Goal: Information Seeking & Learning: Learn about a topic

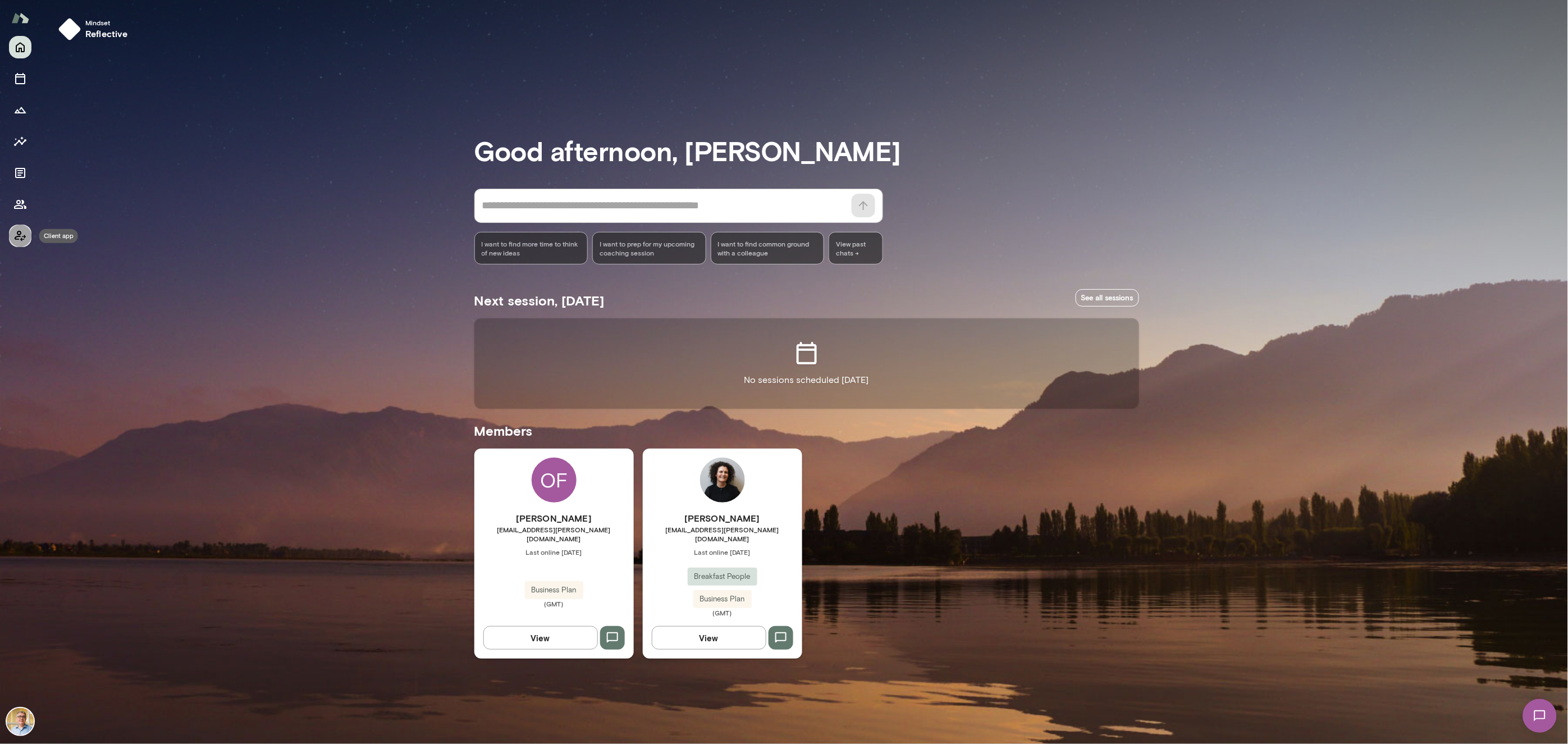
click at [24, 232] on icon "Client app" at bounding box center [19, 235] width 13 height 13
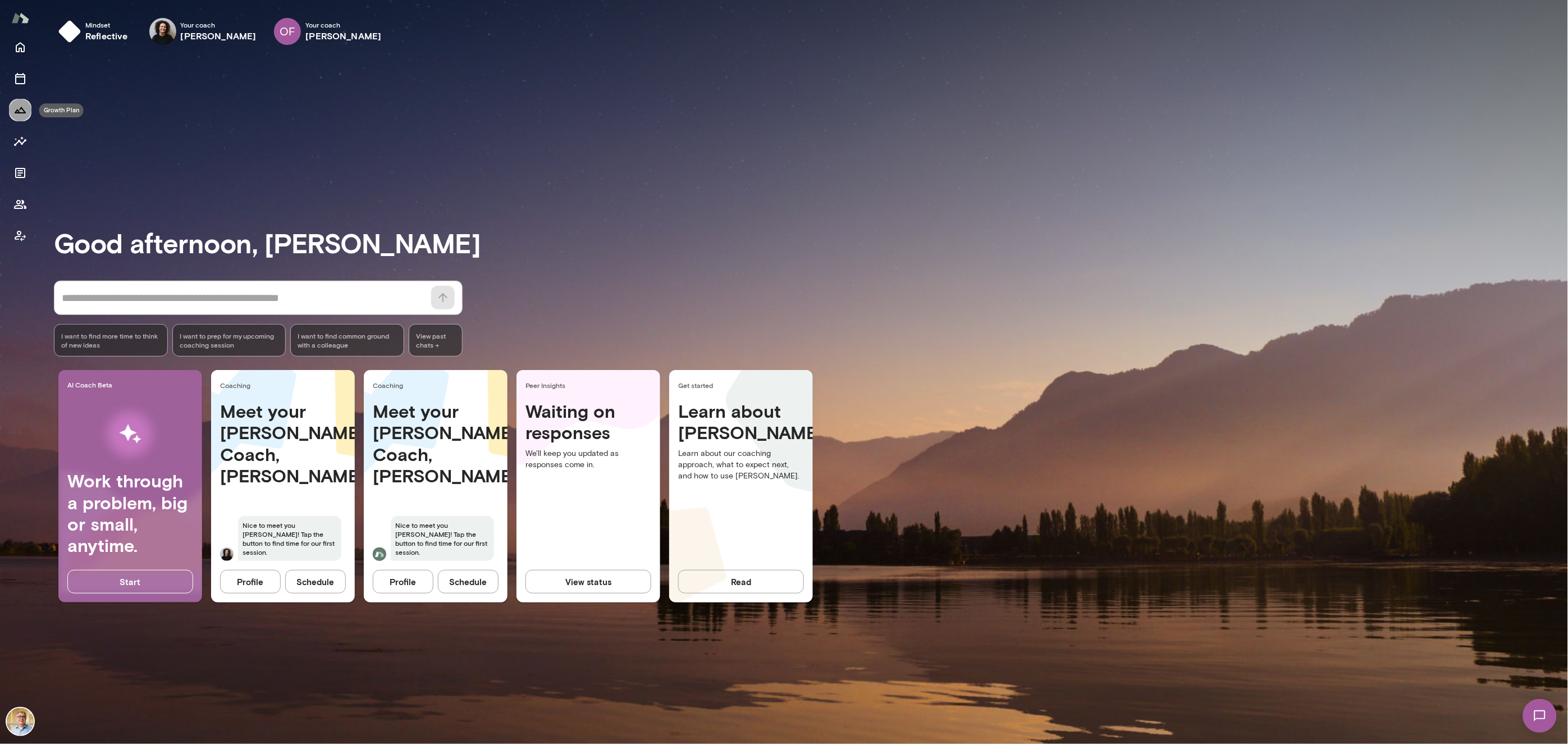
click at [19, 108] on icon "Growth Plan" at bounding box center [19, 109] width 13 height 13
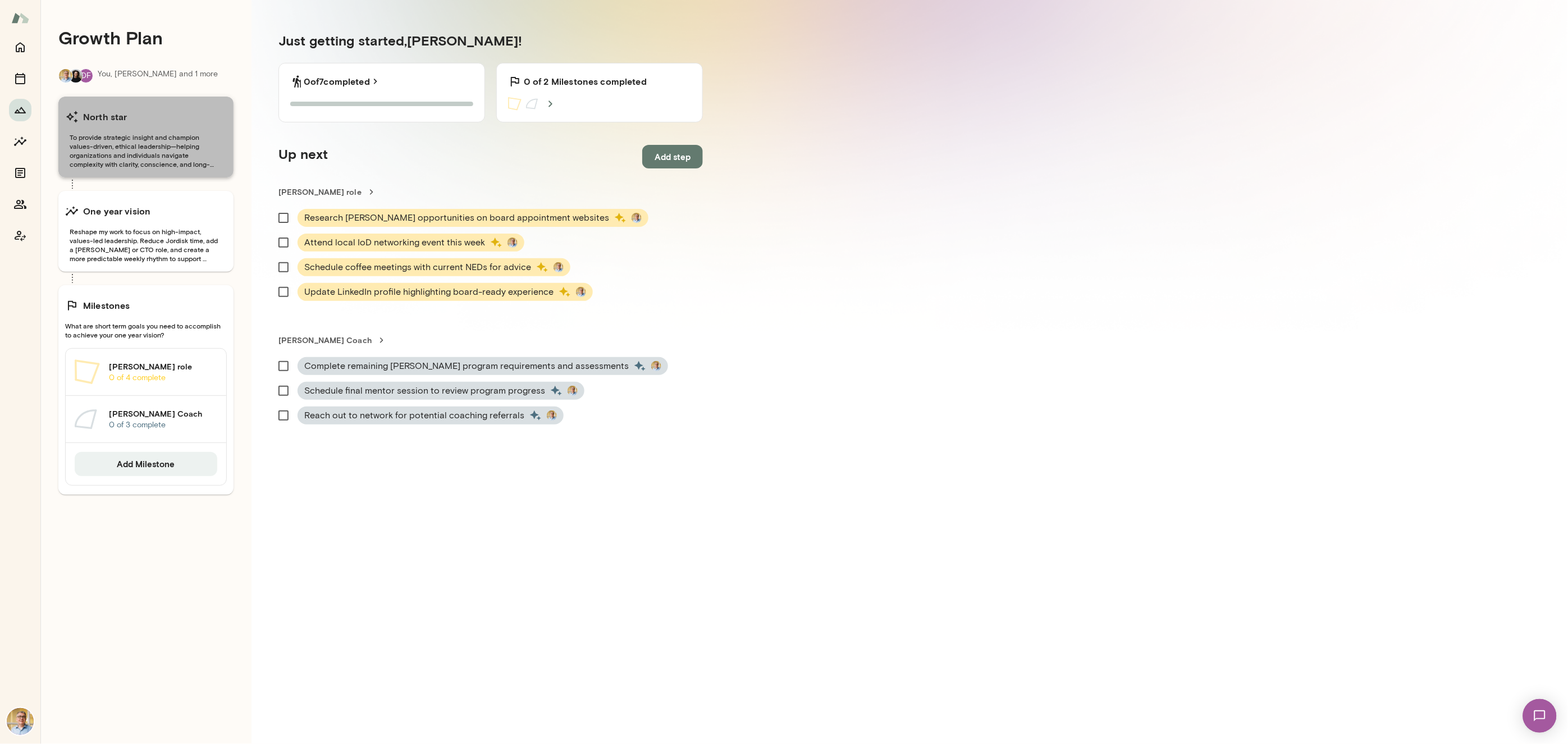
click at [140, 146] on span "To provide strategic insight and champion values-driven, ethical leadership—hel…" at bounding box center [145, 150] width 162 height 36
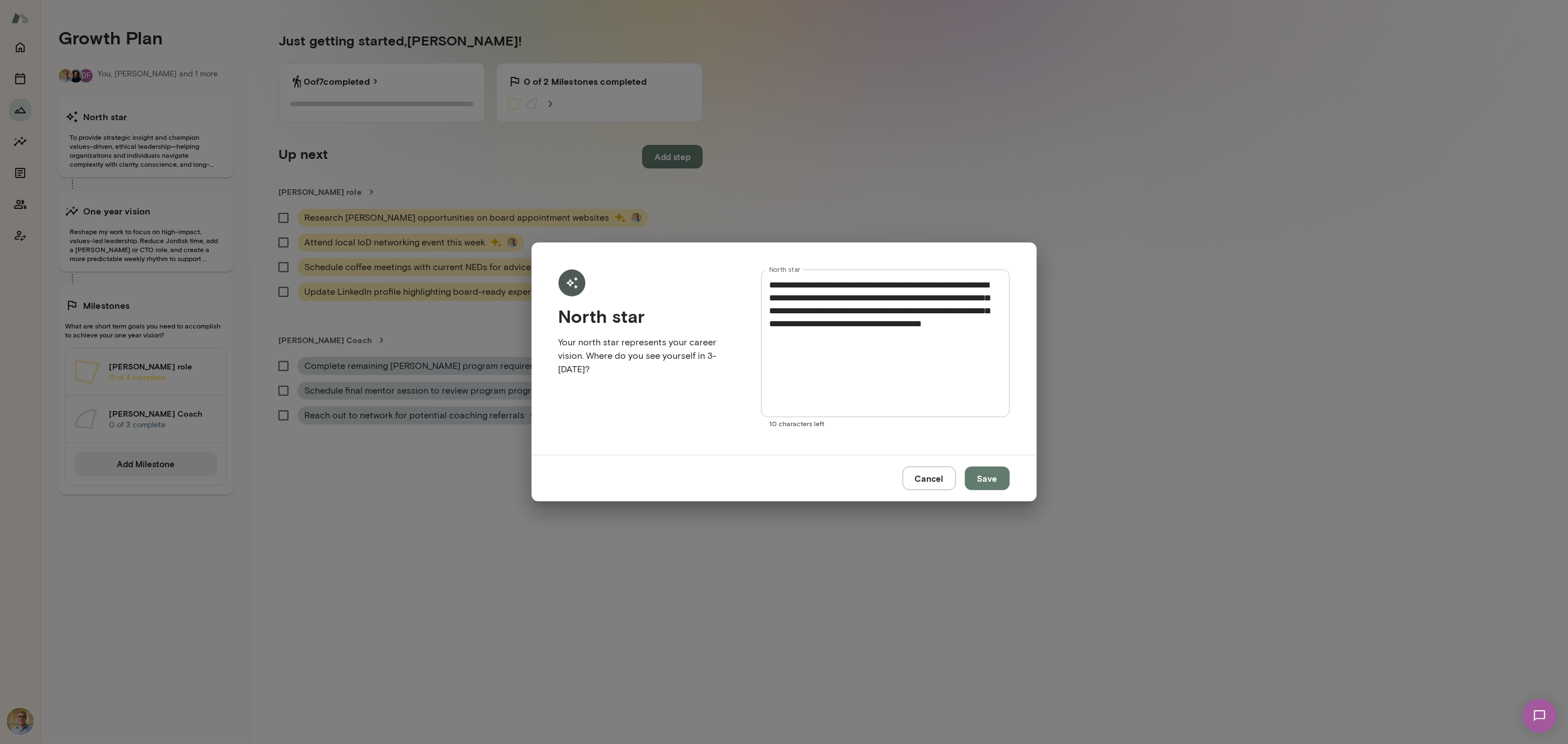
click at [158, 231] on div "**********" at bounding box center [784, 372] width 1568 height 744
click at [934, 480] on button "Cancel" at bounding box center [929, 478] width 53 height 24
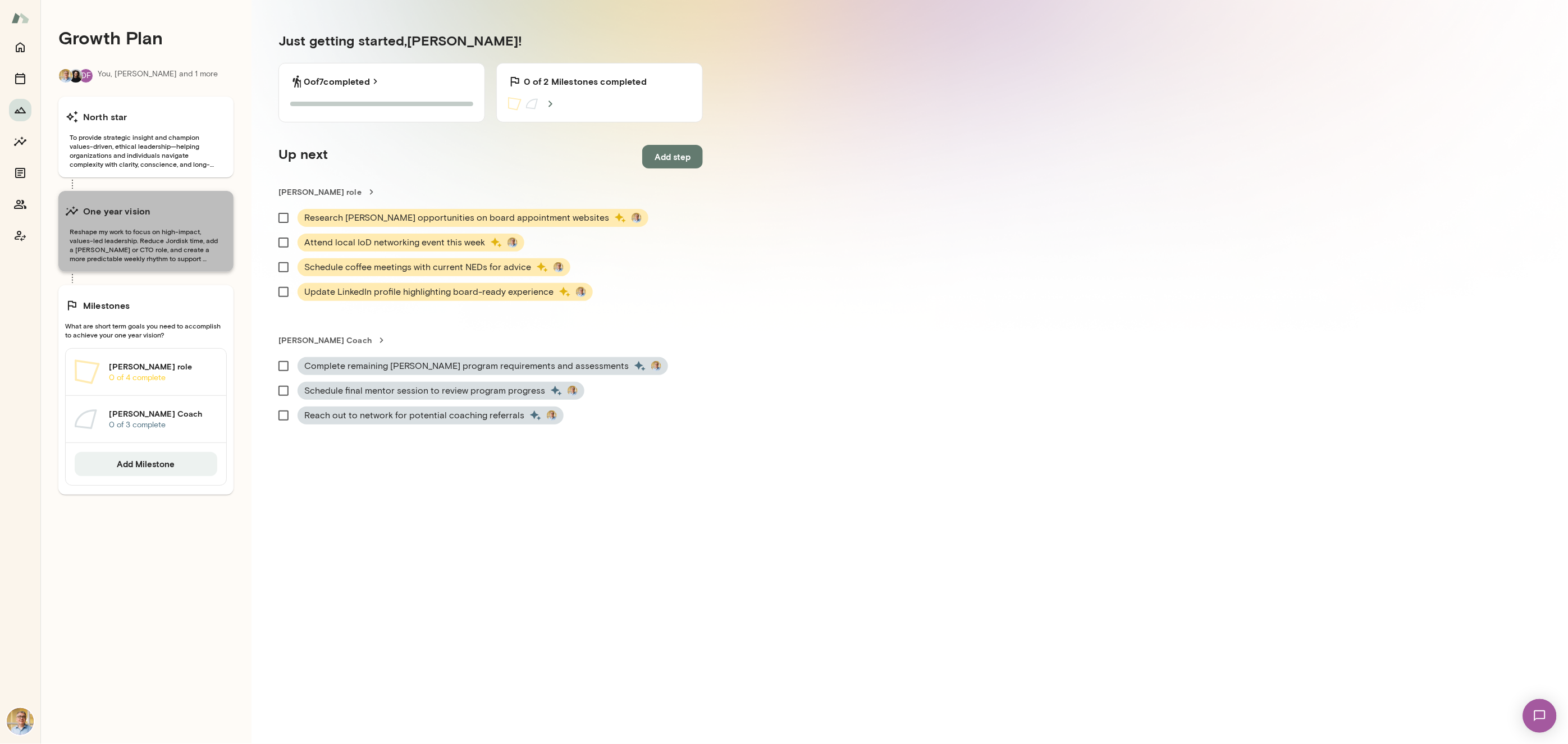
click at [180, 228] on span "Reshape my work to focus on high-impact, values-led leadership. Reduce Jordisk …" at bounding box center [145, 244] width 162 height 36
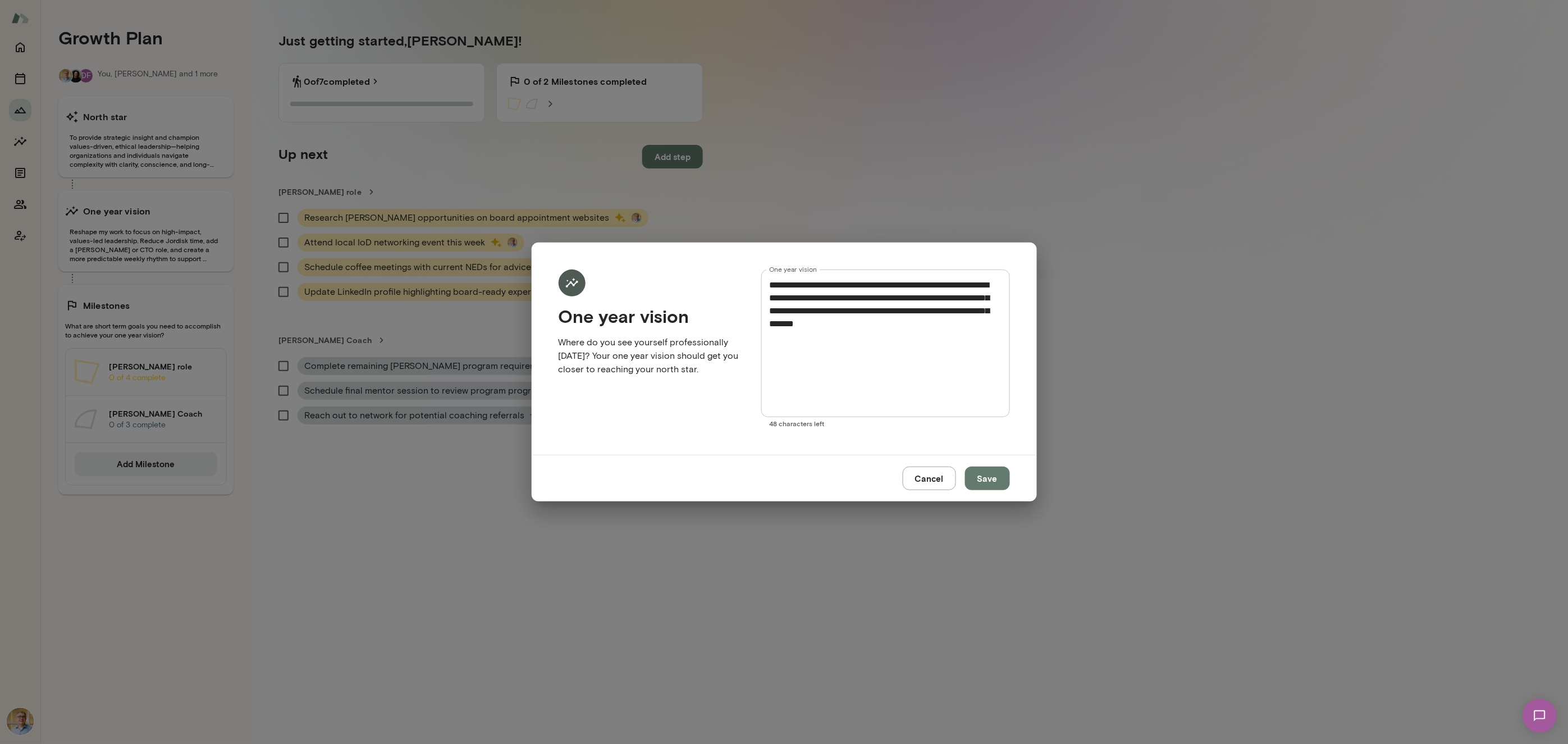
click at [928, 482] on button "Cancel" at bounding box center [929, 478] width 53 height 24
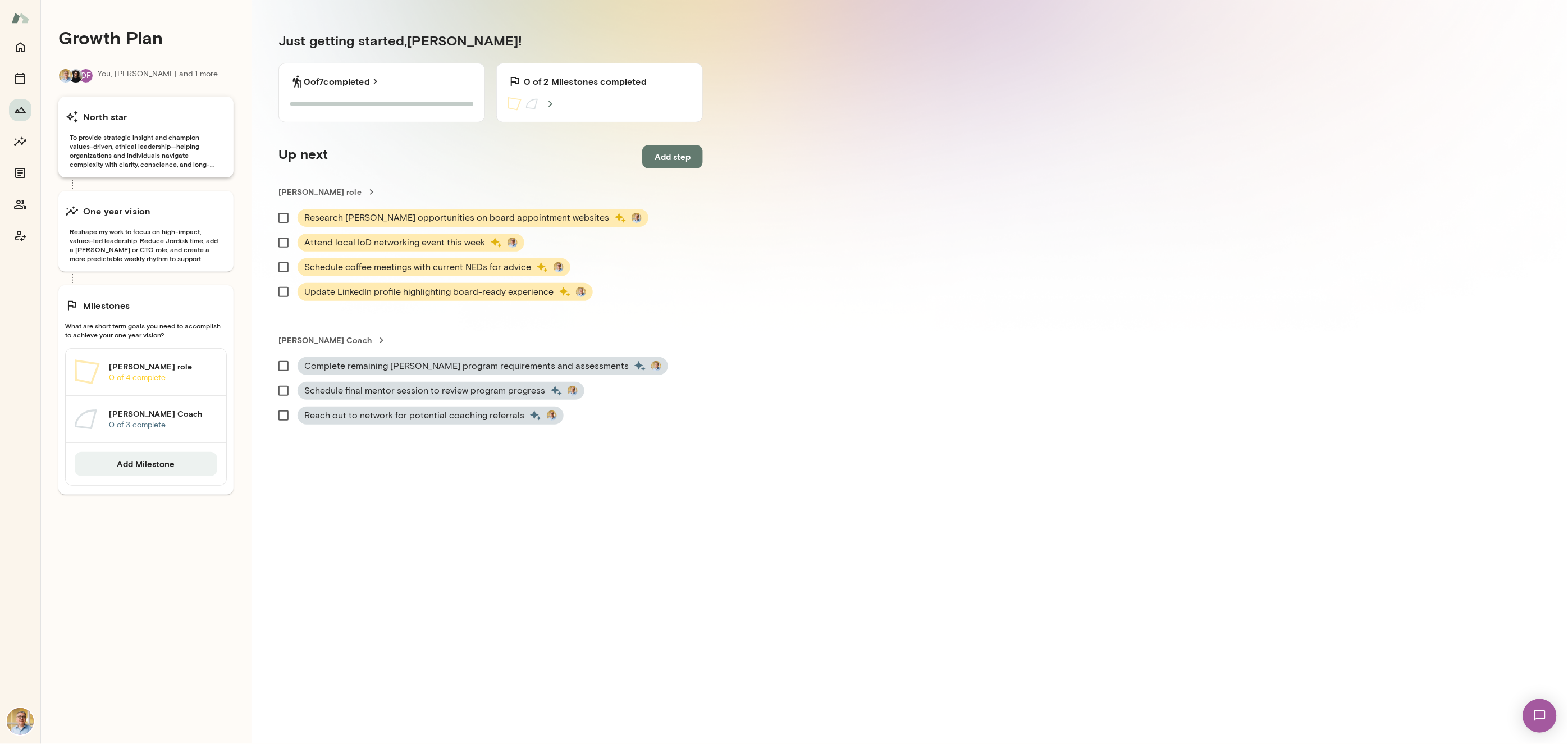
click at [124, 144] on span "To provide strategic insight and champion values-driven, ethical leadership—hel…" at bounding box center [145, 150] width 162 height 36
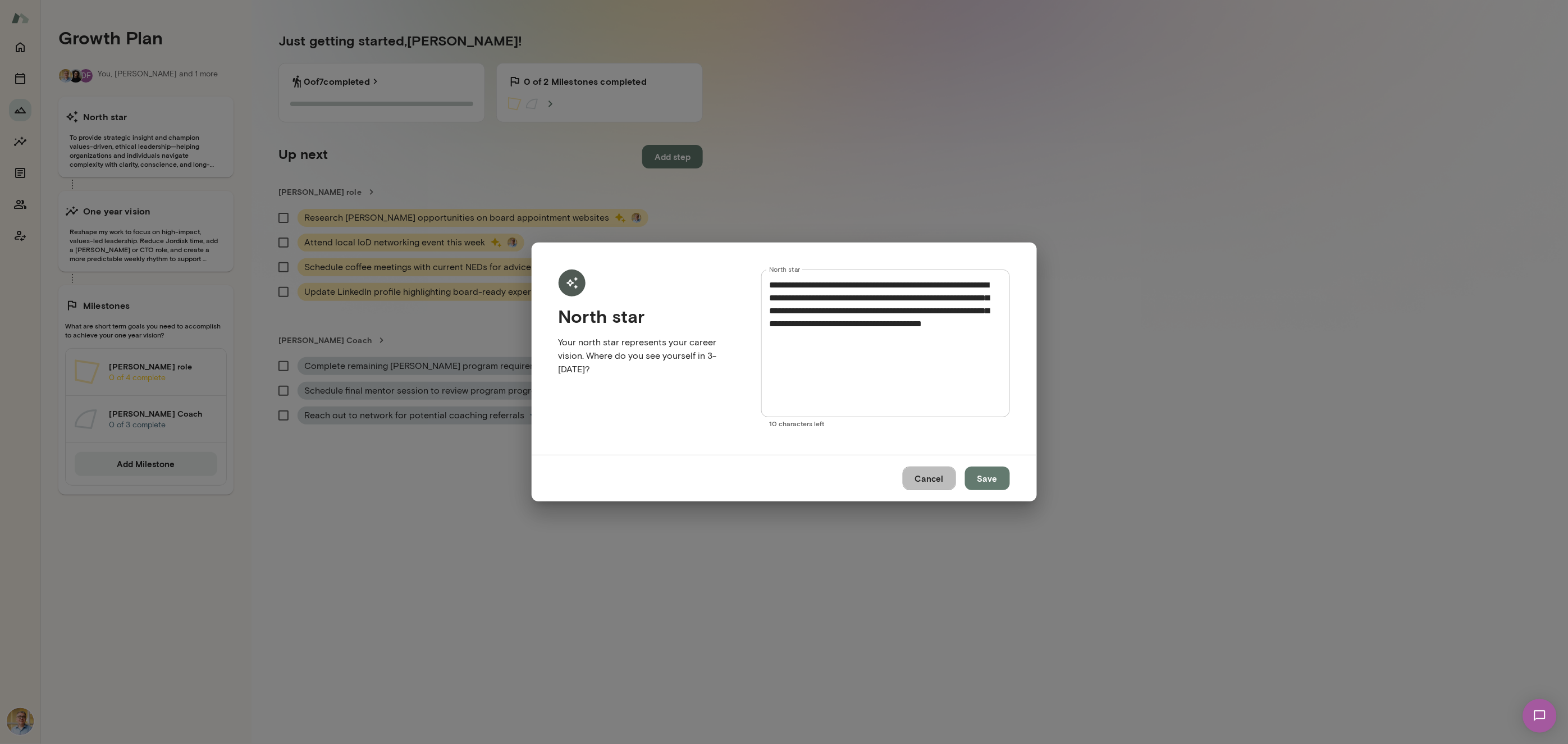
click at [927, 481] on button "Cancel" at bounding box center [929, 478] width 53 height 24
